Goal: Find specific page/section: Find specific page/section

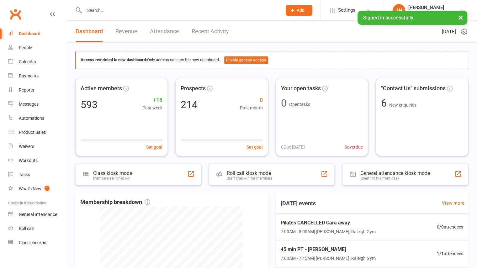
click at [114, 12] on input "text" at bounding box center [179, 10] width 195 height 9
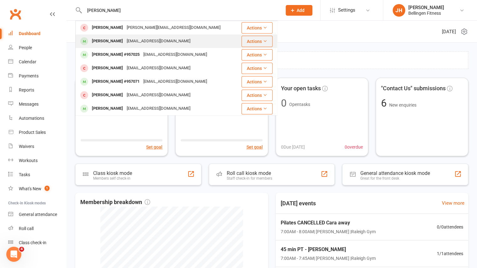
type input "[PERSON_NAME]"
click at [113, 41] on div "[PERSON_NAME]" at bounding box center [107, 41] width 35 height 9
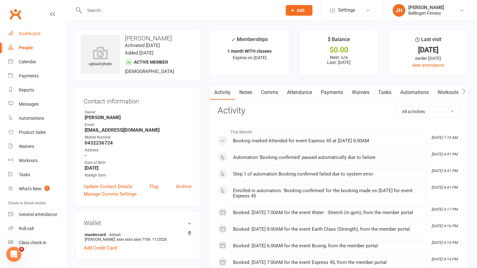
click at [30, 36] on div "Dashboard" at bounding box center [30, 33] width 22 height 5
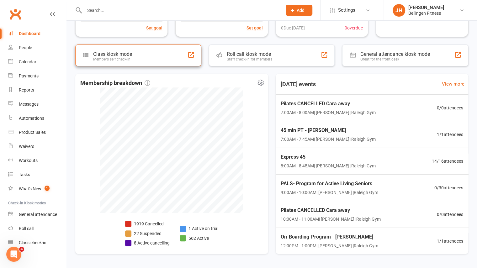
scroll to position [119, 0]
click at [317, 167] on span "8:00AM - 8:45AM | [PERSON_NAME] | Raleigh Gym" at bounding box center [327, 165] width 97 height 7
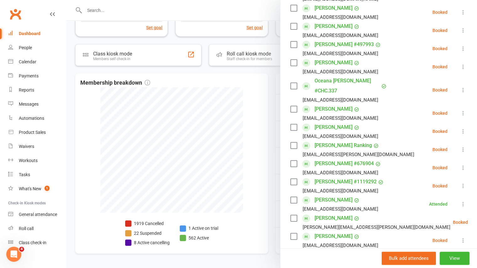
scroll to position [136, 0]
